Goal: Obtain resource: Obtain resource

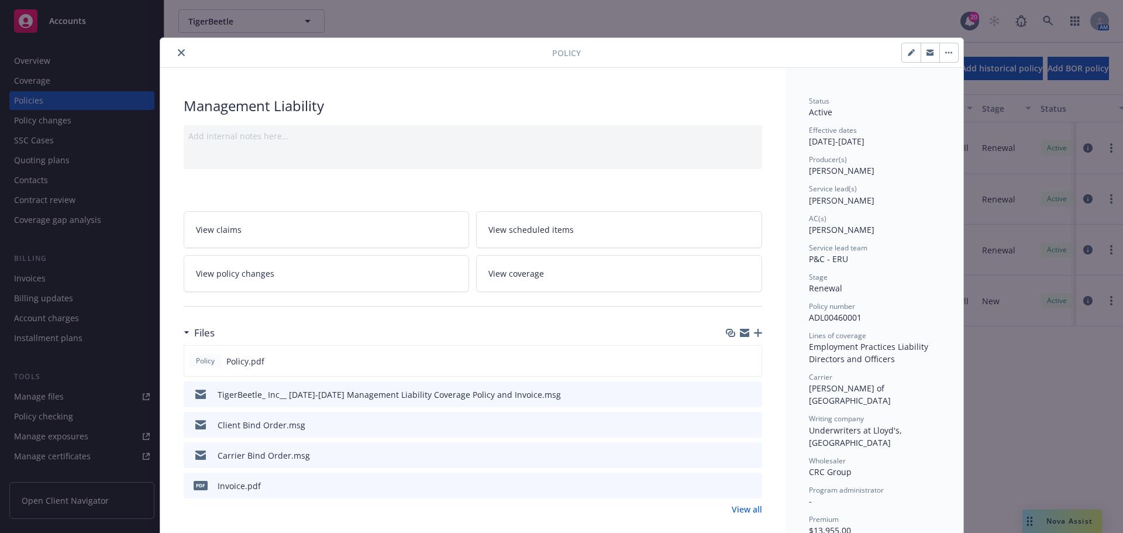
click at [174, 56] on button "close" at bounding box center [181, 53] width 14 height 14
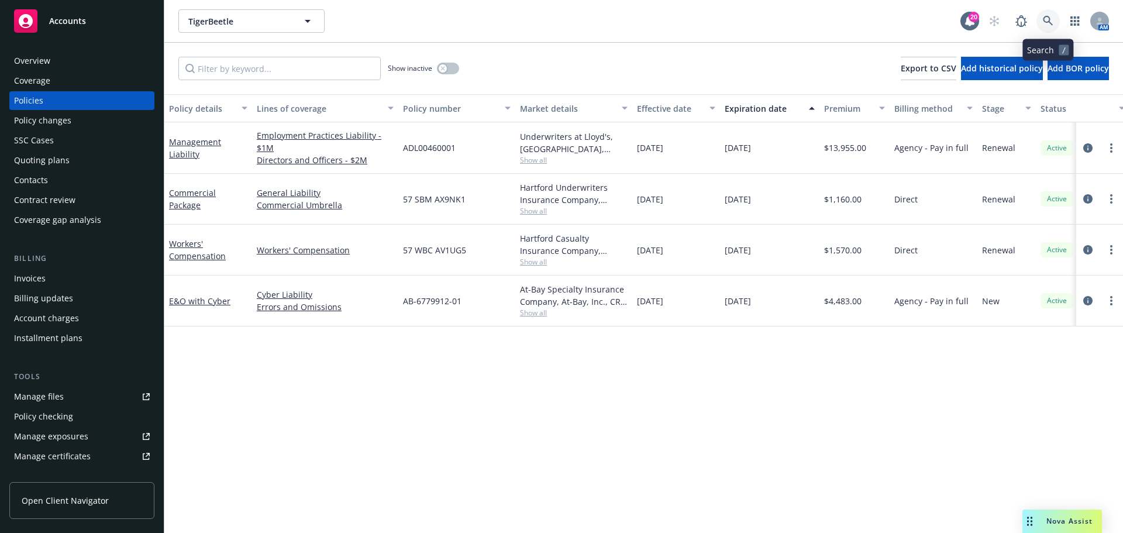
click at [1054, 16] on link at bounding box center [1048, 20] width 23 height 23
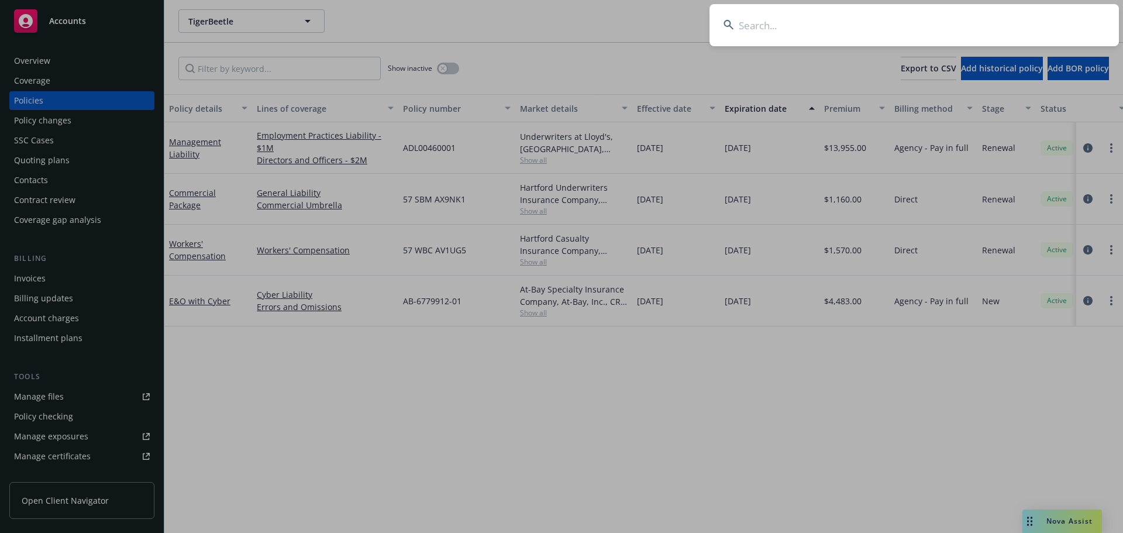
click at [1005, 25] on input at bounding box center [915, 25] width 410 height 42
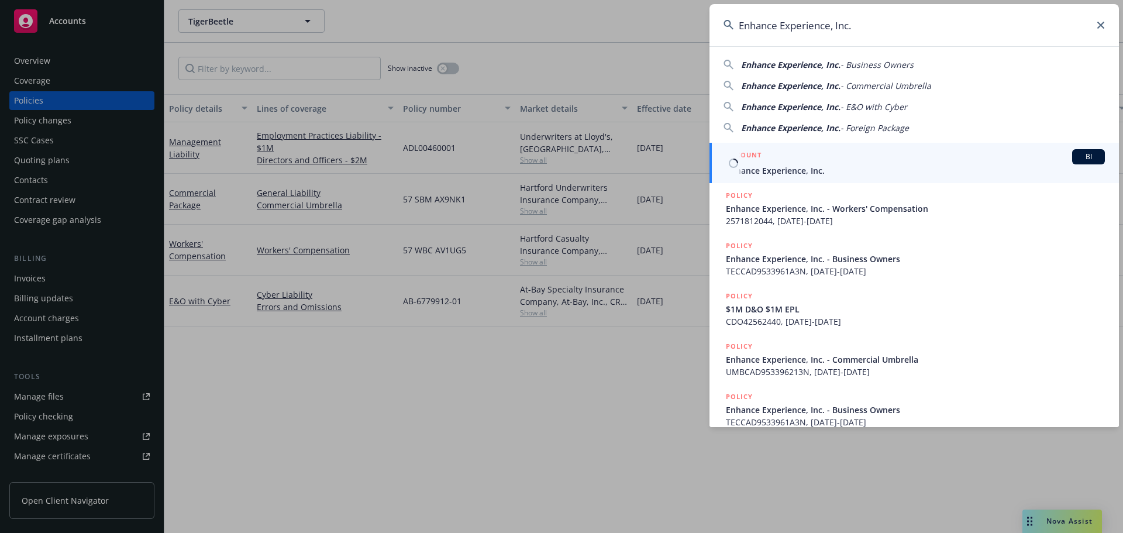
type input "Enhance Experience, Inc."
click at [792, 171] on span "Enhance Experience, Inc." at bounding box center [915, 170] width 379 height 12
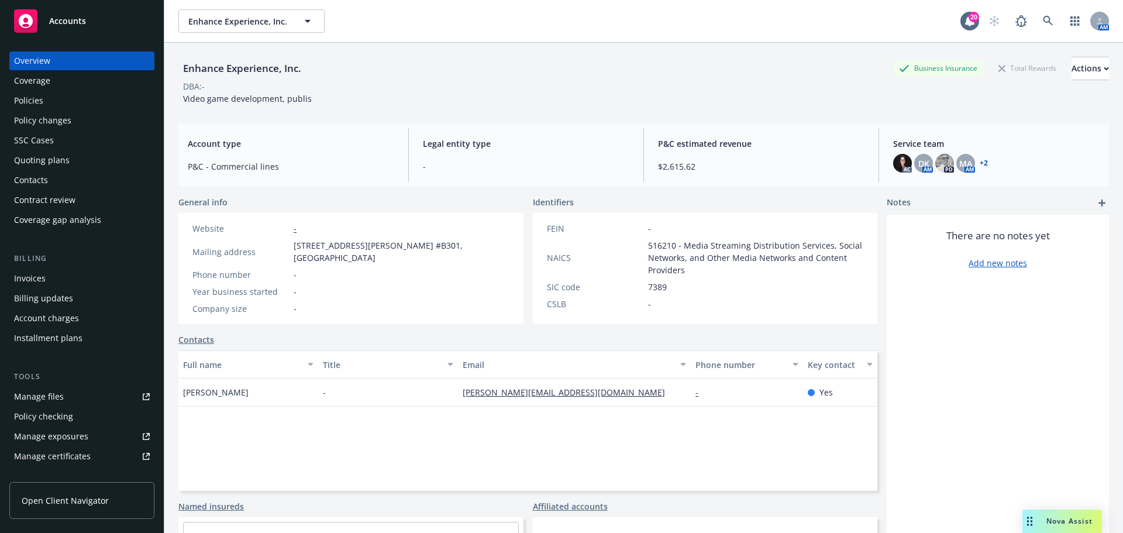
click at [75, 98] on div "Policies" at bounding box center [82, 100] width 136 height 19
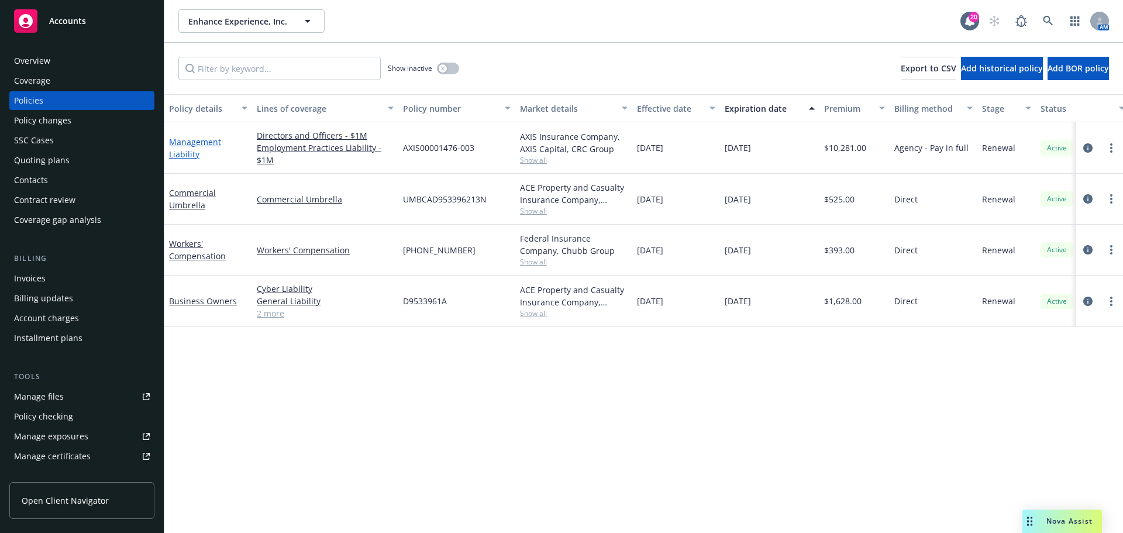
click at [187, 145] on link "Management Liability" at bounding box center [195, 147] width 52 height 23
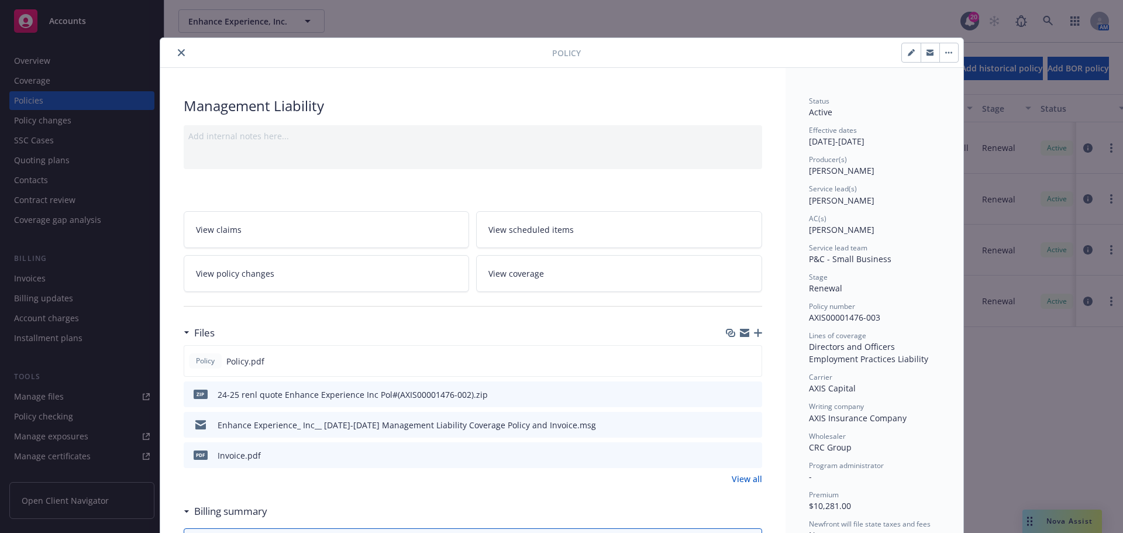
click at [178, 54] on icon "close" at bounding box center [181, 52] width 7 height 7
click at [177, 57] on button "close" at bounding box center [181, 53] width 14 height 14
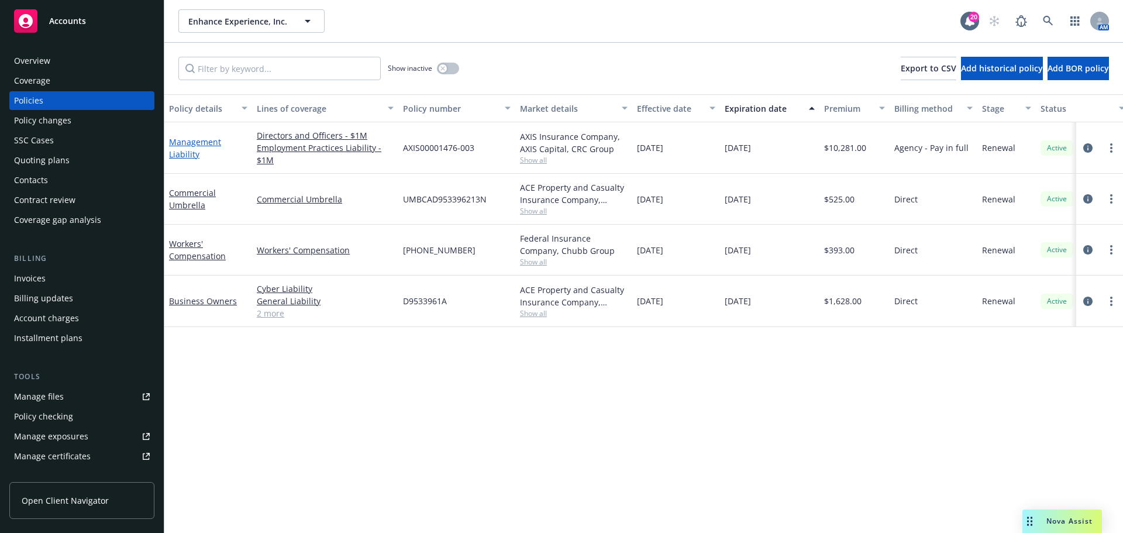
click at [205, 143] on link "Management Liability" at bounding box center [195, 147] width 52 height 23
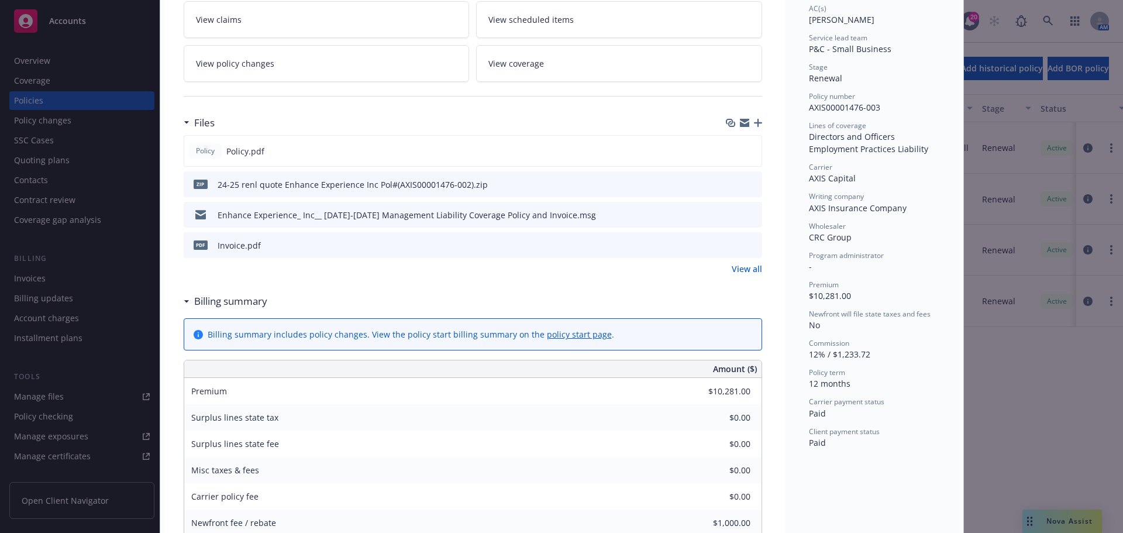
scroll to position [211, 0]
click at [745, 150] on icon "preview file" at bounding box center [750, 150] width 11 height 8
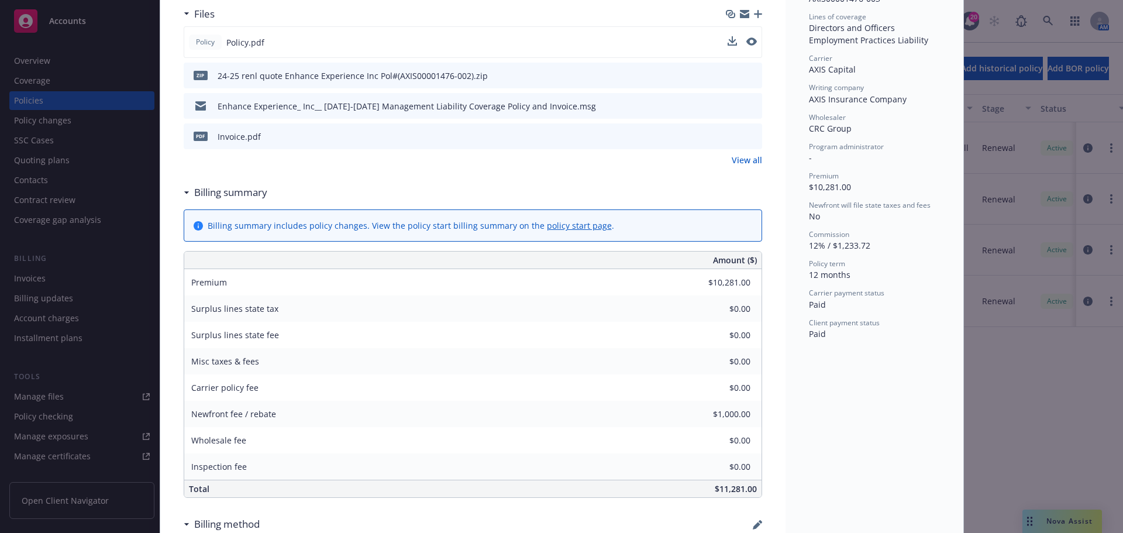
scroll to position [328, 0]
